Goal: Task Accomplishment & Management: Use online tool/utility

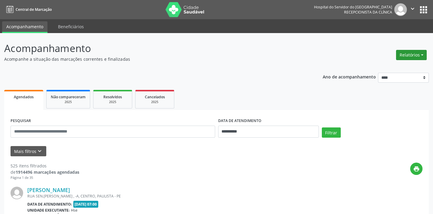
click at [414, 57] on button "Relatórios" at bounding box center [411, 55] width 31 height 10
click at [404, 68] on link "Agendamentos" at bounding box center [394, 67] width 65 height 8
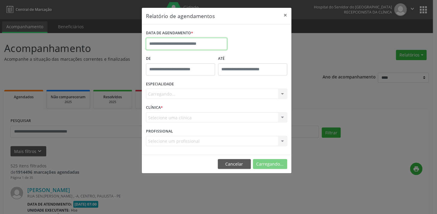
click at [187, 43] on input "text" at bounding box center [186, 44] width 81 height 12
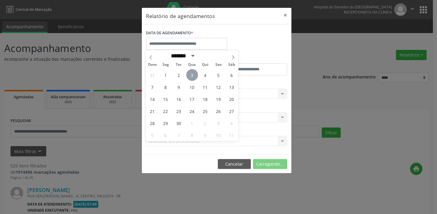
click at [191, 74] on span "3" at bounding box center [192, 75] width 12 height 12
type input "**********"
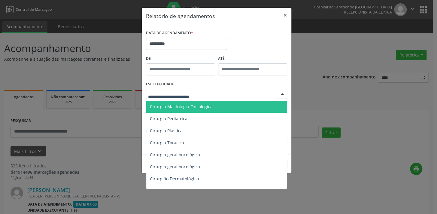
scroll to position [136, 0]
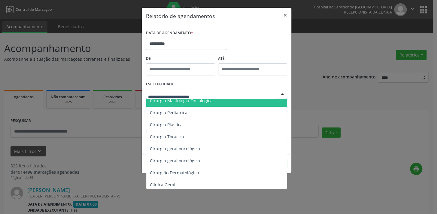
click at [243, 33] on div "**********" at bounding box center [216, 42] width 144 height 26
click at [257, 94] on div at bounding box center [216, 94] width 141 height 10
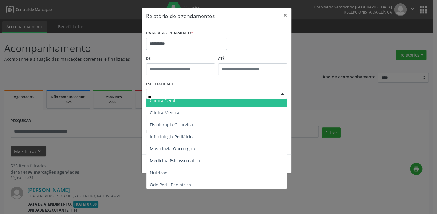
type input "***"
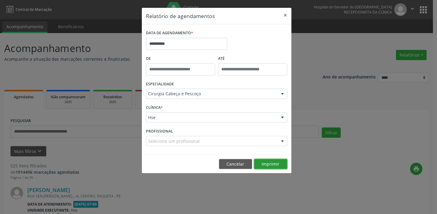
click at [269, 162] on button "Imprimir" at bounding box center [270, 164] width 33 height 10
click at [259, 166] on button "Imprimir" at bounding box center [270, 164] width 33 height 10
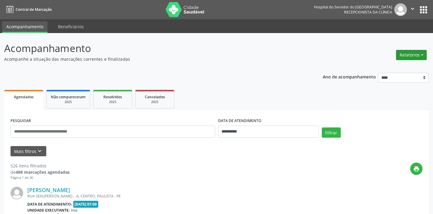
click at [411, 52] on button "Relatórios" at bounding box center [411, 55] width 31 height 10
click at [389, 64] on link "Agendamentos" at bounding box center [394, 67] width 65 height 8
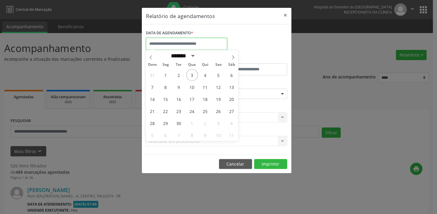
click at [217, 43] on input "text" at bounding box center [186, 44] width 81 height 12
click at [191, 74] on span "3" at bounding box center [192, 75] width 12 height 12
type input "**********"
click at [192, 74] on span "3" at bounding box center [192, 75] width 12 height 12
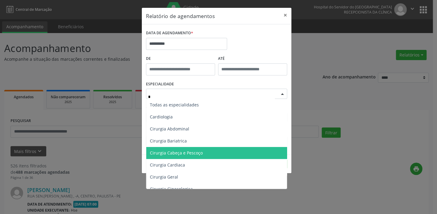
click at [196, 153] on span "Cirurgia Cabeça e Pescoço" at bounding box center [176, 153] width 53 height 6
type input "*"
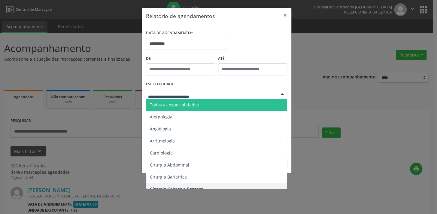
click at [255, 89] on div at bounding box center [216, 94] width 141 height 10
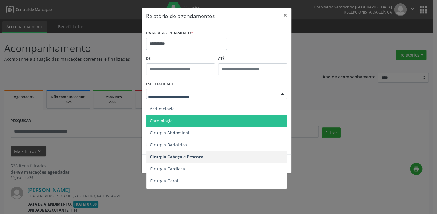
scroll to position [82, 0]
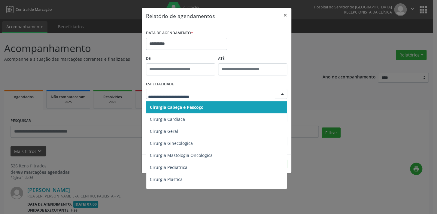
click at [218, 106] on span "Cirurgia Cabeça e Pescoço" at bounding box center [216, 107] width 141 height 12
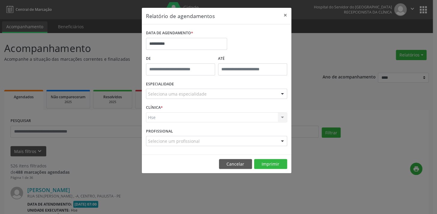
click at [268, 96] on div "Seleciona uma especialidade" at bounding box center [216, 94] width 141 height 10
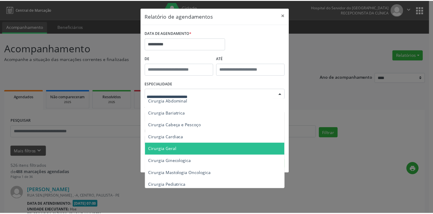
scroll to position [54, 0]
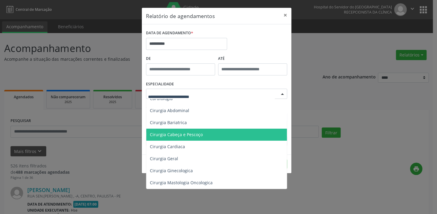
click at [184, 132] on span "Cirurgia Cabeça e Pescoço" at bounding box center [176, 135] width 53 height 6
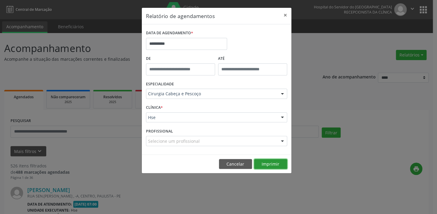
click at [266, 159] on button "Imprimir" at bounding box center [270, 164] width 33 height 10
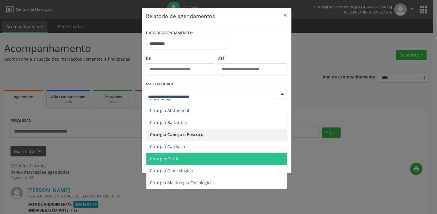
click at [189, 158] on span "Cirurgia Geral" at bounding box center [216, 159] width 141 height 12
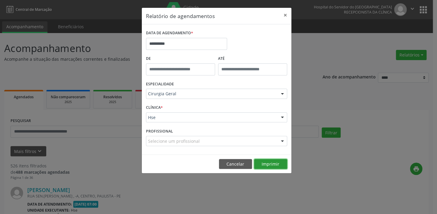
click at [269, 161] on button "Imprimir" at bounding box center [270, 164] width 33 height 10
click at [165, 43] on input "**********" at bounding box center [186, 44] width 81 height 12
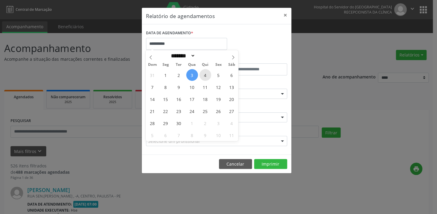
click at [207, 76] on span "4" at bounding box center [205, 75] width 12 height 12
type input "**********"
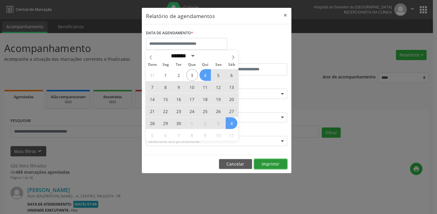
click at [272, 163] on button "Imprimir" at bounding box center [270, 164] width 33 height 10
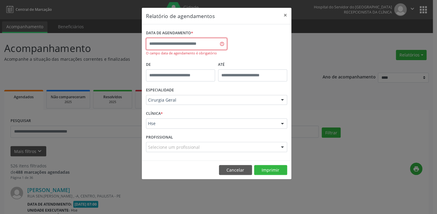
click at [190, 39] on input "text" at bounding box center [186, 44] width 81 height 12
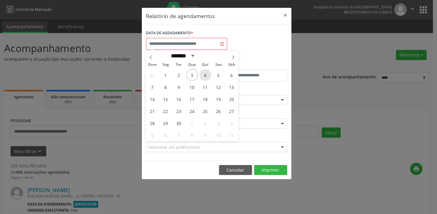
click at [203, 74] on span "4" at bounding box center [205, 75] width 12 height 12
type input "**********"
click at [204, 74] on span "4" at bounding box center [205, 75] width 12 height 12
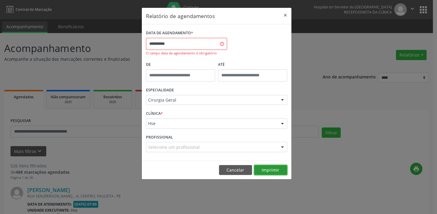
click at [263, 169] on button "Imprimir" at bounding box center [270, 170] width 33 height 10
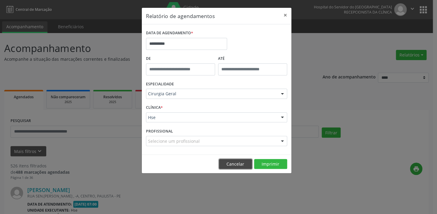
click at [232, 163] on button "Cancelar" at bounding box center [235, 164] width 33 height 10
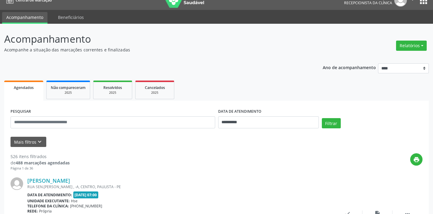
scroll to position [0, 0]
